Goal: Task Accomplishment & Management: Manage account settings

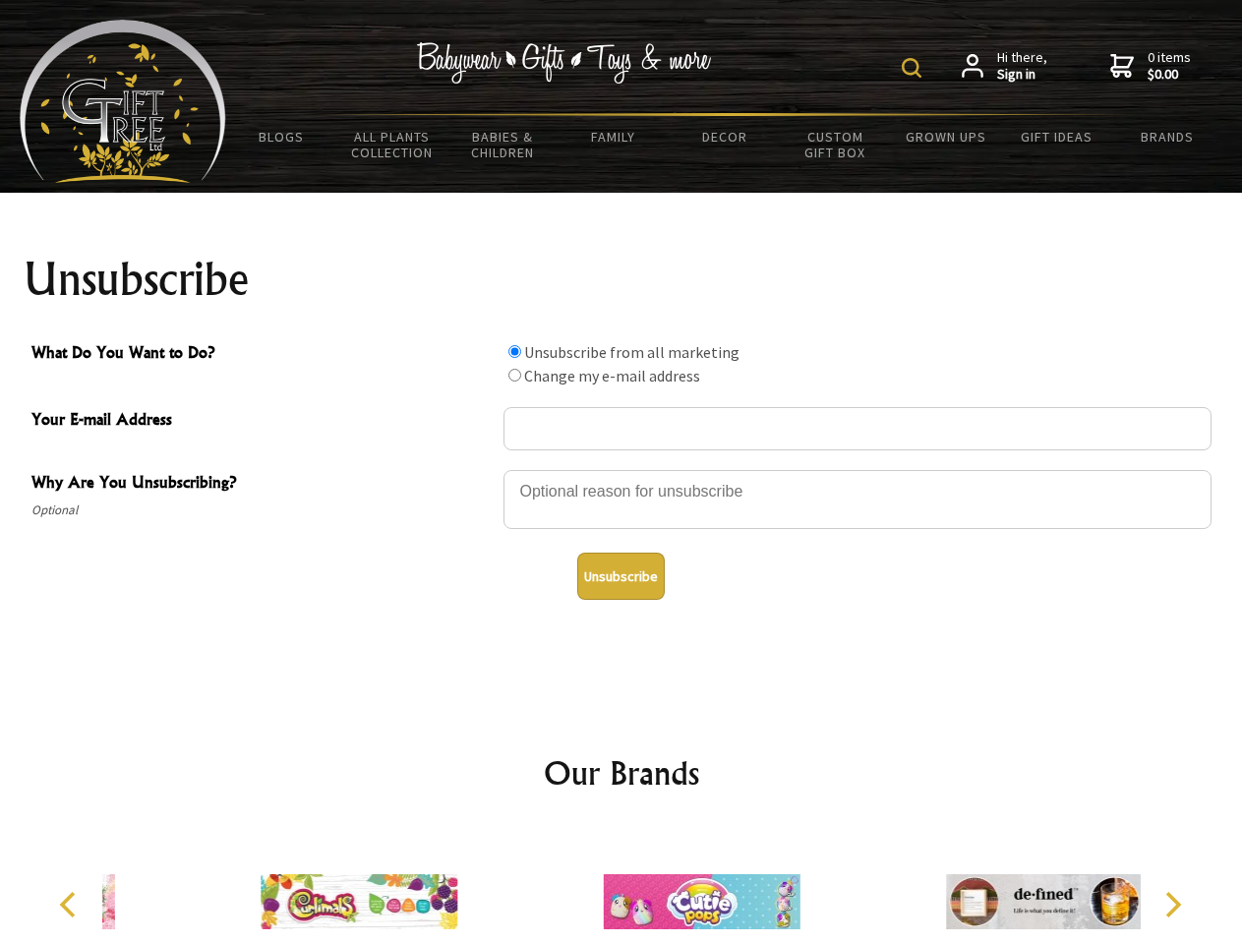
click at [915, 68] on img at bounding box center [912, 68] width 20 height 20
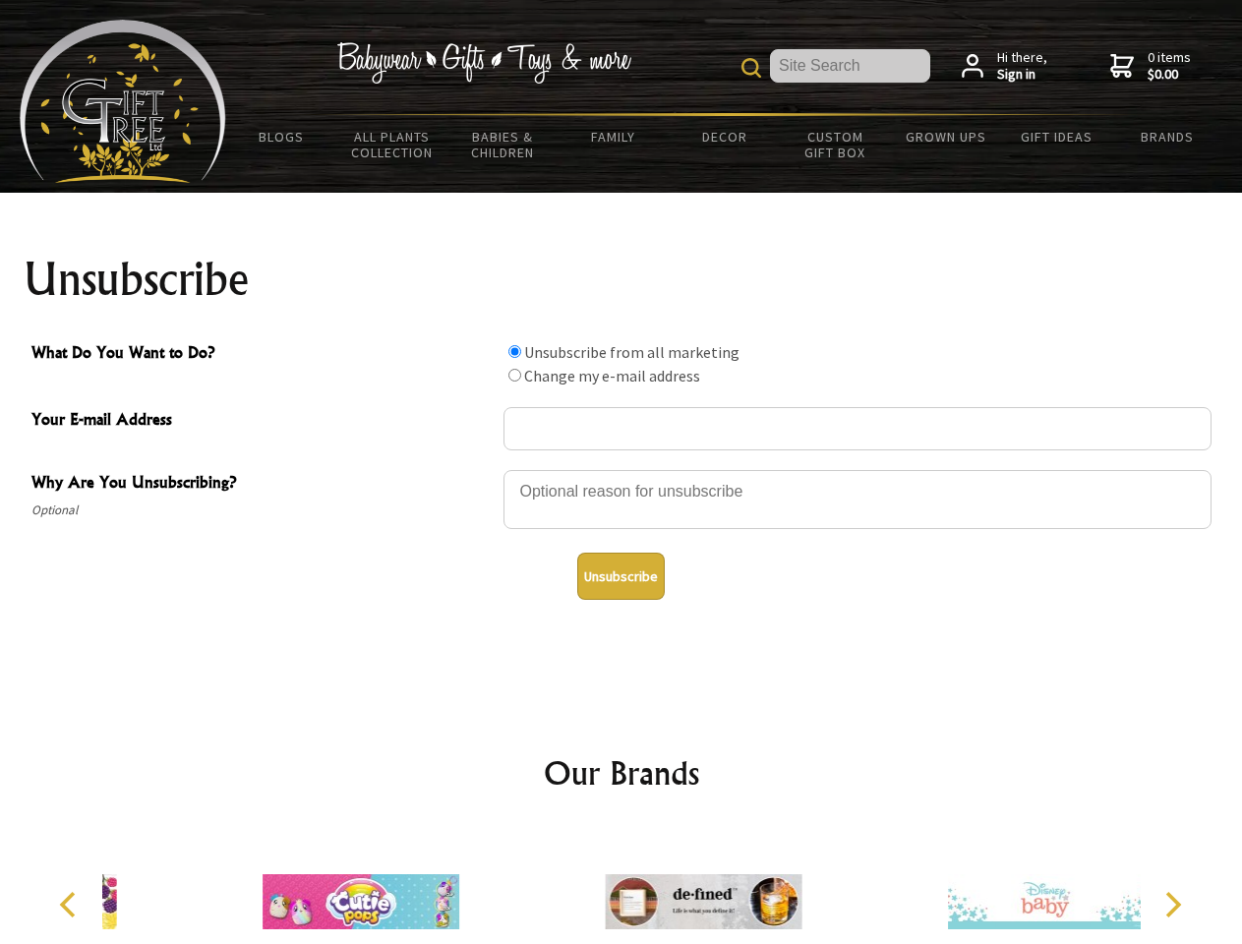
click at [621, 469] on div at bounding box center [857, 502] width 708 height 69
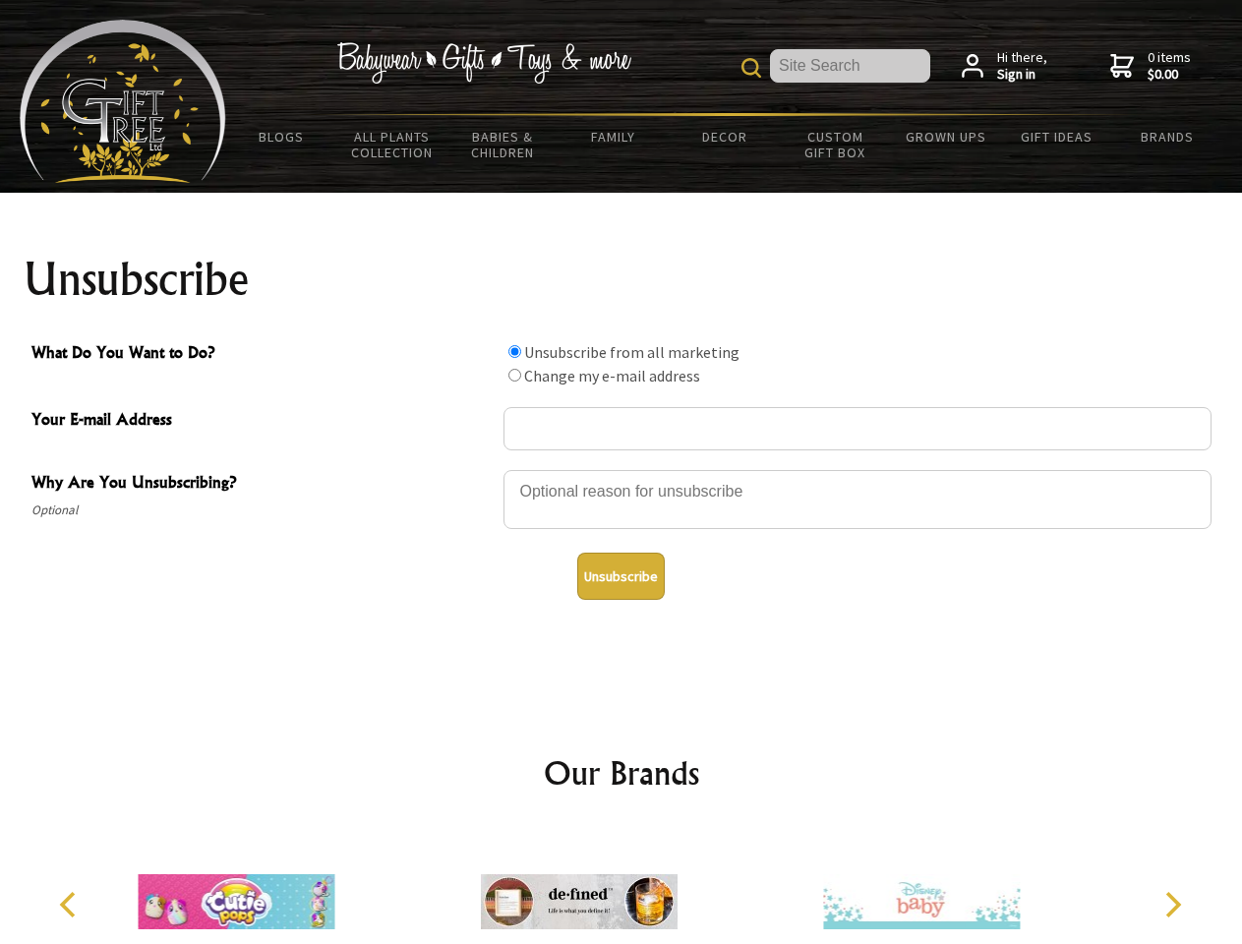
click at [514, 351] on input "What Do You Want to Do?" at bounding box center [514, 351] width 13 height 13
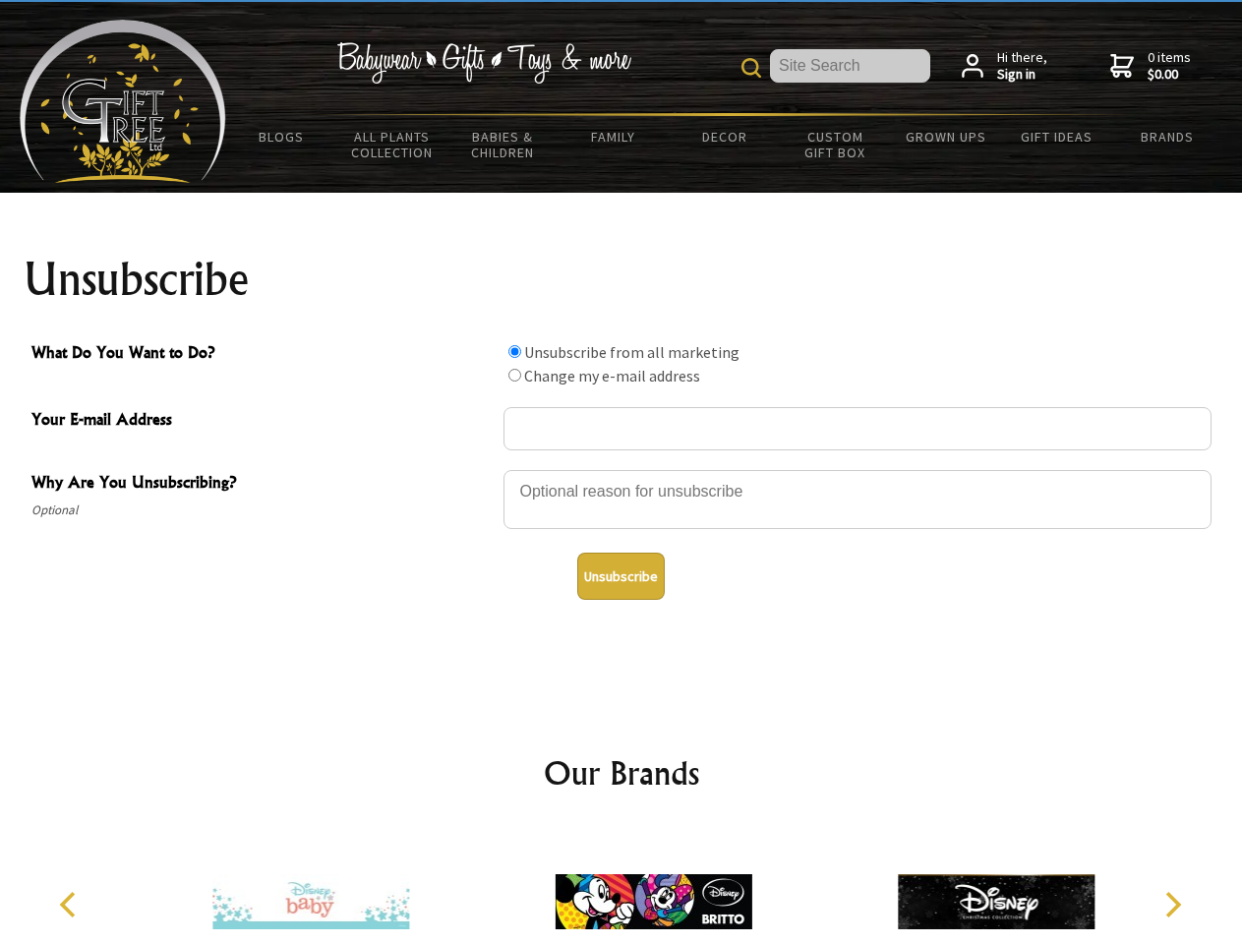
click at [514, 375] on input "What Do You Want to Do?" at bounding box center [514, 375] width 13 height 13
radio input "true"
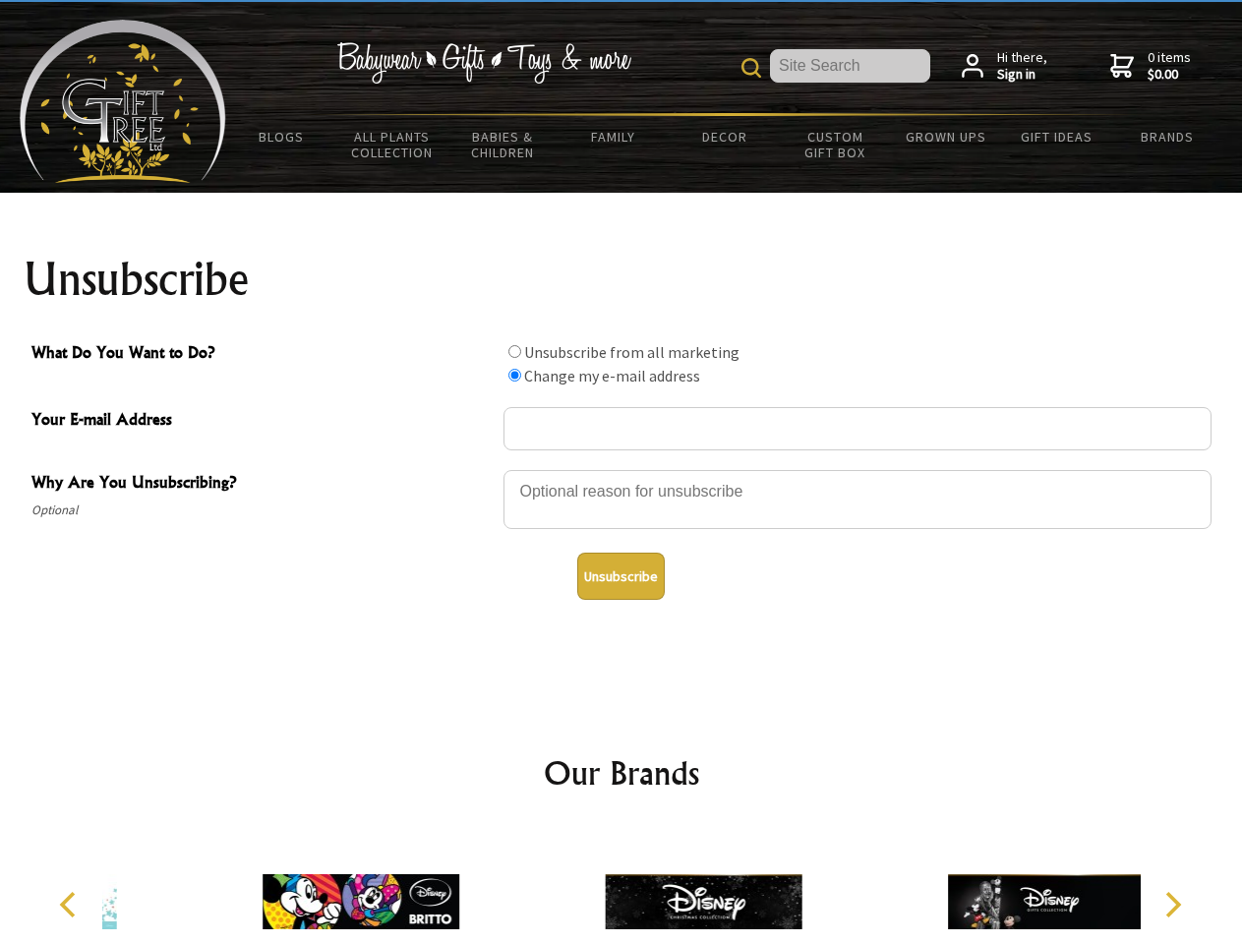
click at [621, 576] on button "Unsubscribe" at bounding box center [621, 576] width 88 height 47
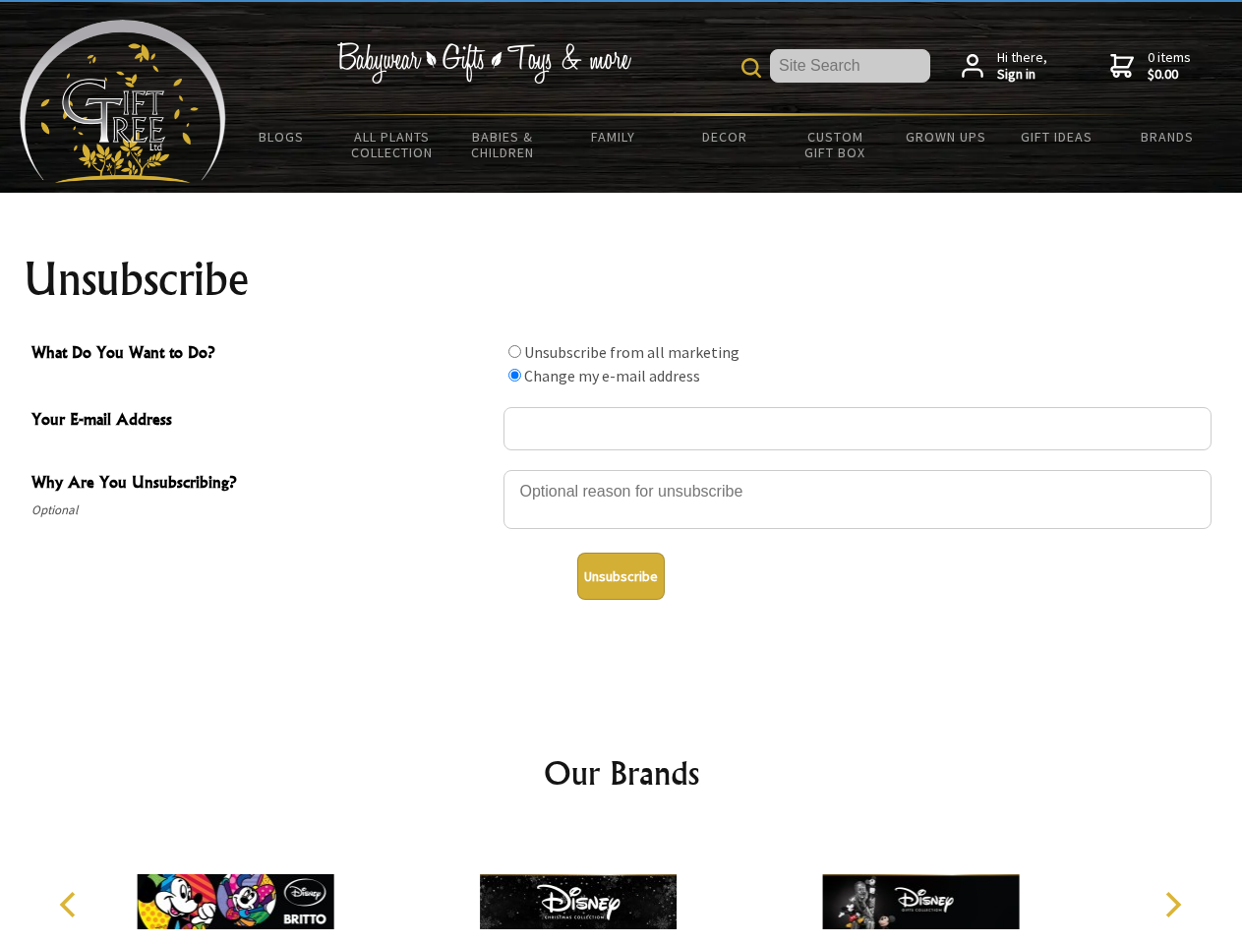
click at [621, 886] on img at bounding box center [578, 902] width 197 height 148
click at [71, 905] on icon "Previous" at bounding box center [70, 905] width 26 height 26
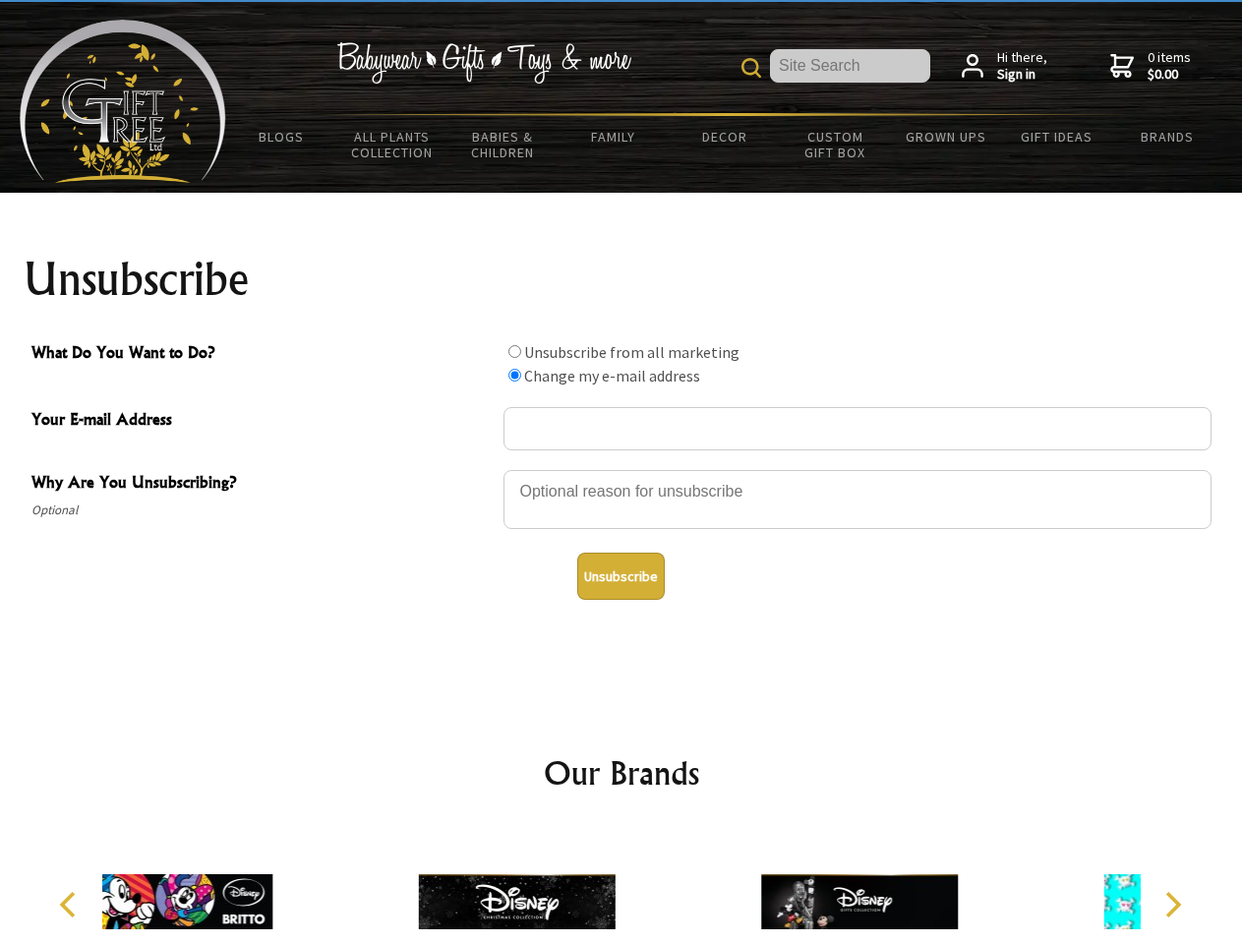
click at [1172, 905] on icon "Next" at bounding box center [1171, 905] width 26 height 26
